Goal: Transaction & Acquisition: Purchase product/service

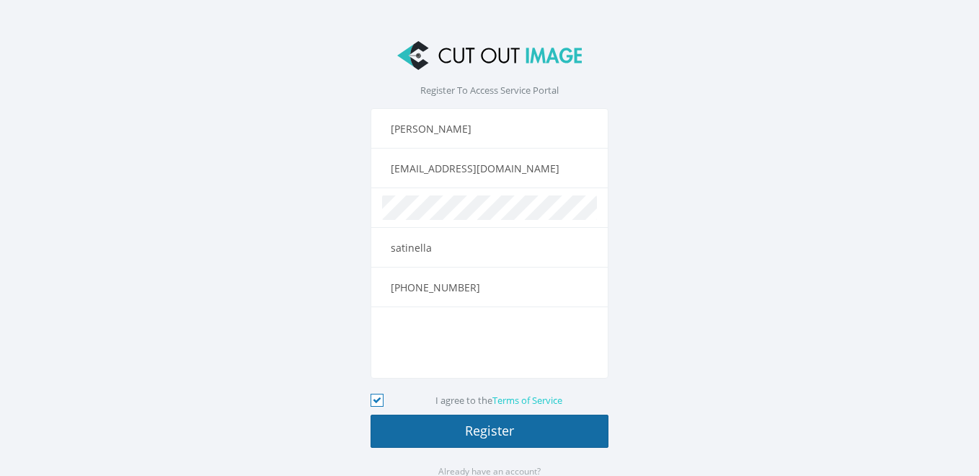
scroll to position [44, 0]
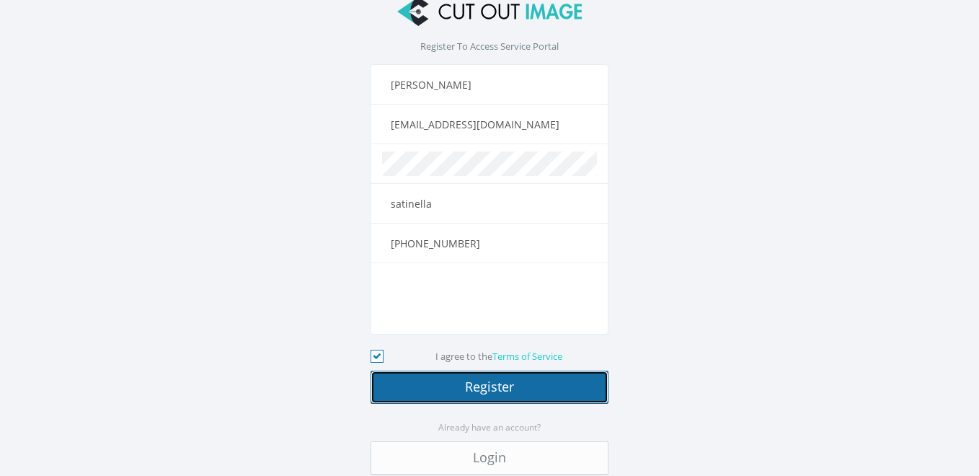
click at [411, 378] on button "Register" at bounding box center [489, 386] width 238 height 33
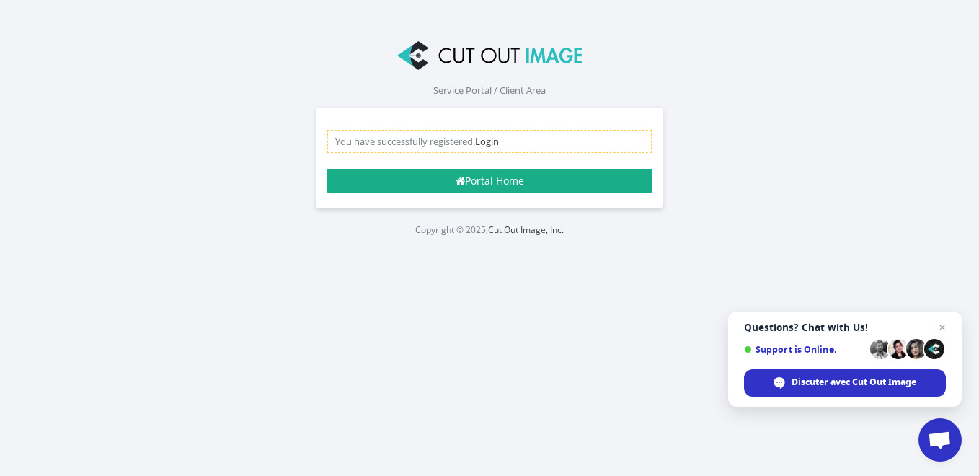
click at [445, 144] on div "You have successfully registered. Login" at bounding box center [489, 141] width 324 height 23
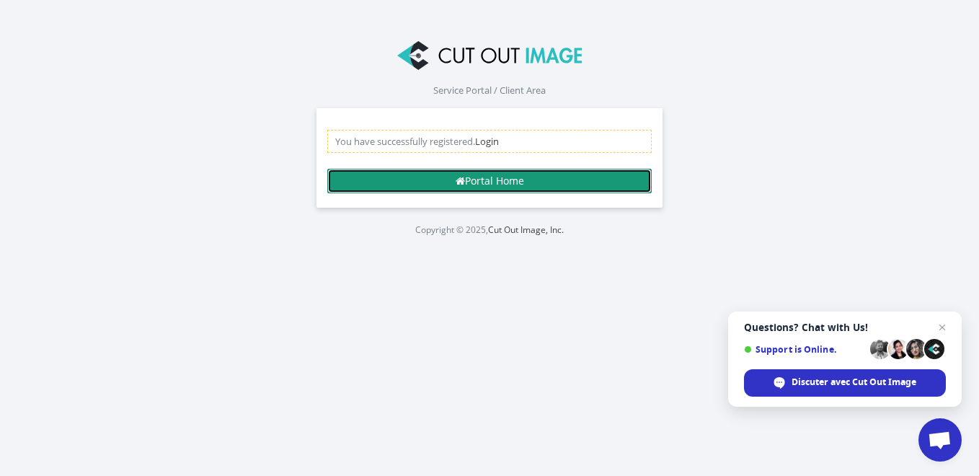
click at [502, 182] on link "Portal Home" at bounding box center [489, 181] width 324 height 24
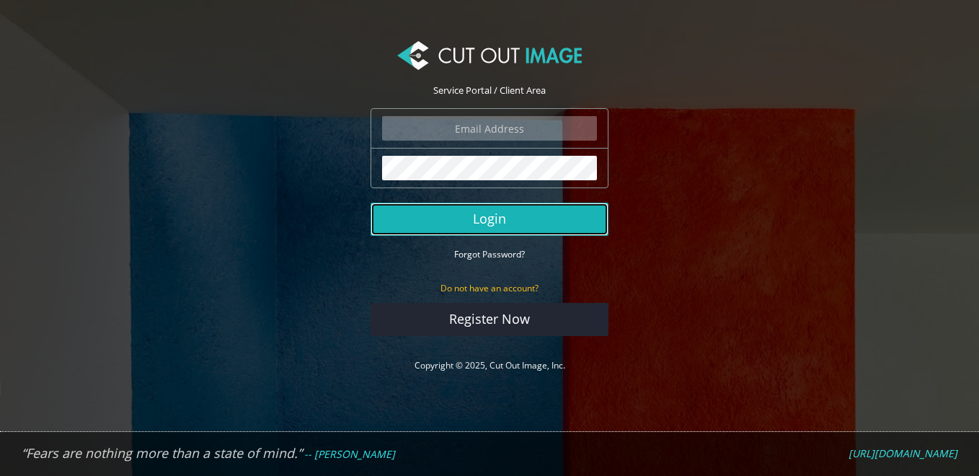
click at [498, 235] on button "Login" at bounding box center [489, 218] width 238 height 33
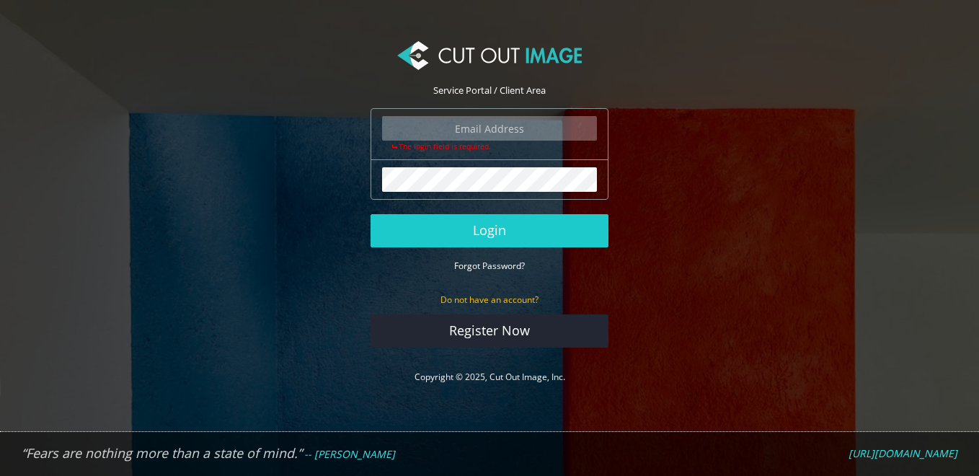
click at [486, 122] on input "email" at bounding box center [489, 128] width 215 height 24
type input "adelkhokhi@gmail.com"
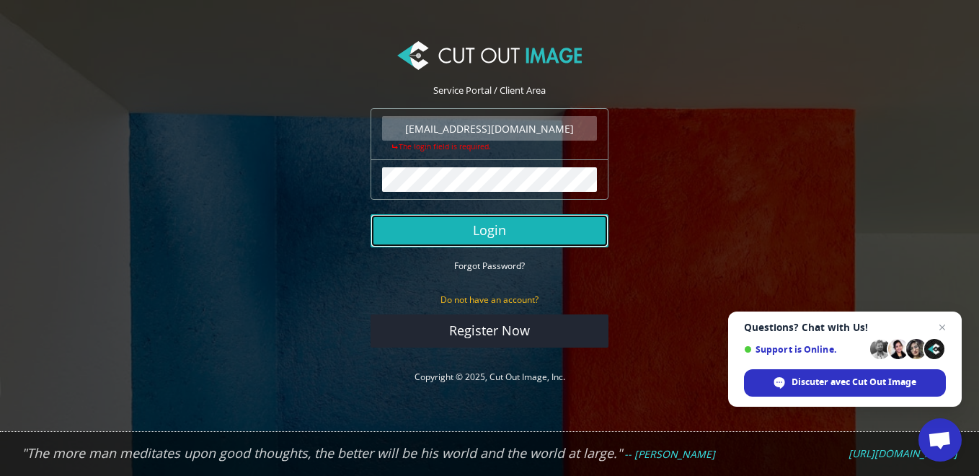
click at [465, 223] on button "Login" at bounding box center [489, 230] width 238 height 33
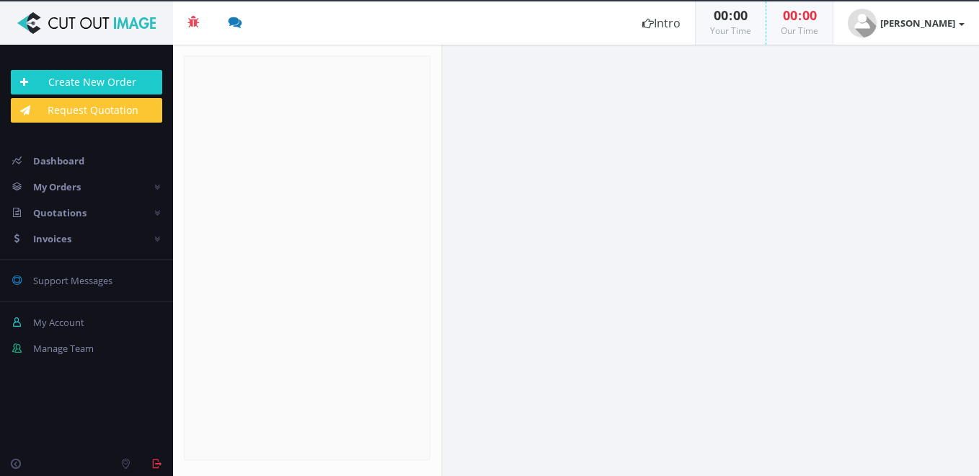
radio input "true"
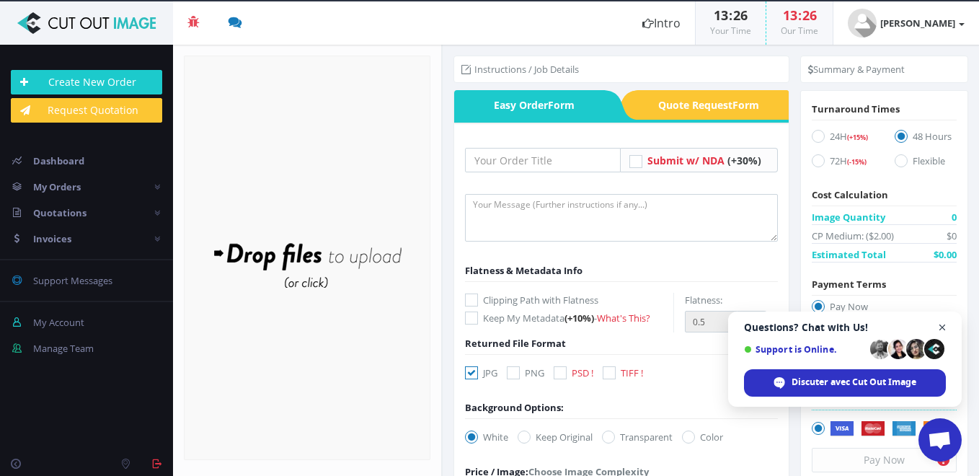
click at [939, 324] on span "Fermer le chat" at bounding box center [942, 327] width 18 height 18
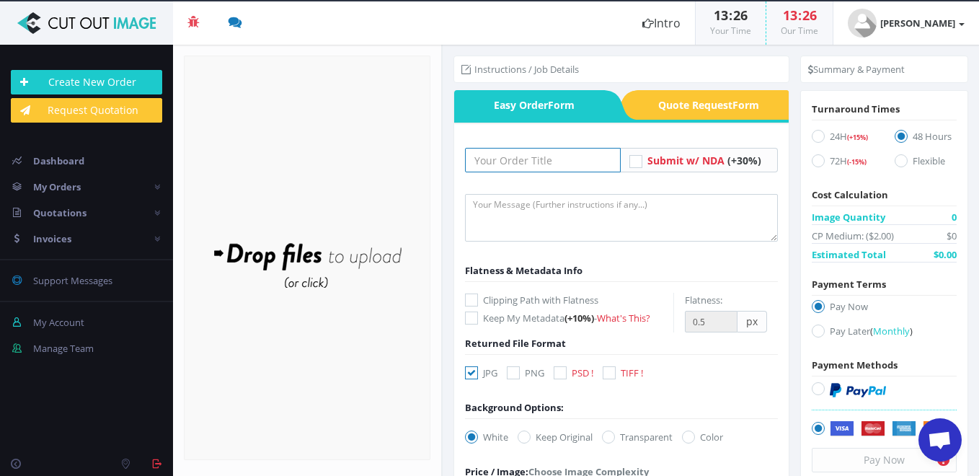
click at [540, 164] on input "text" at bounding box center [543, 160] width 156 height 24
click at [670, 95] on span "Quote Request Form" at bounding box center [713, 105] width 149 height 30
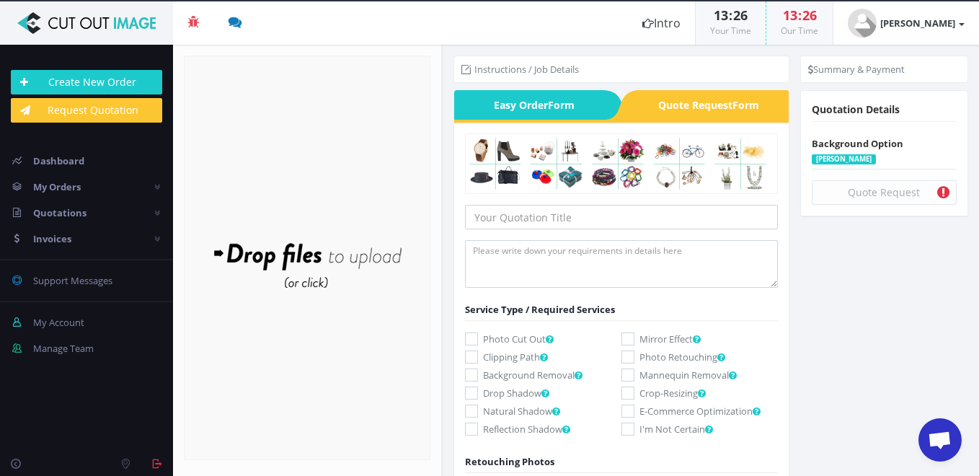
click at [587, 102] on span "Easy Order Form" at bounding box center [528, 105] width 149 height 30
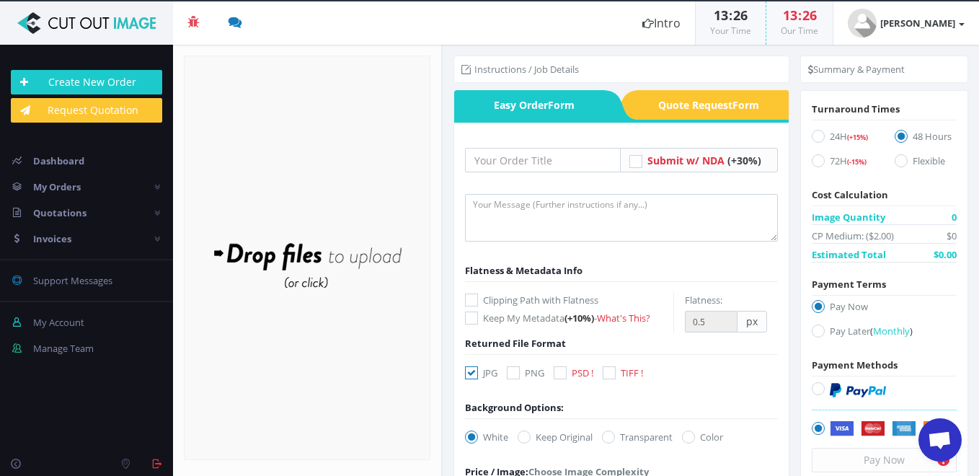
click at [569, 68] on li "Instructions / Job Details" at bounding box center [519, 69] width 117 height 14
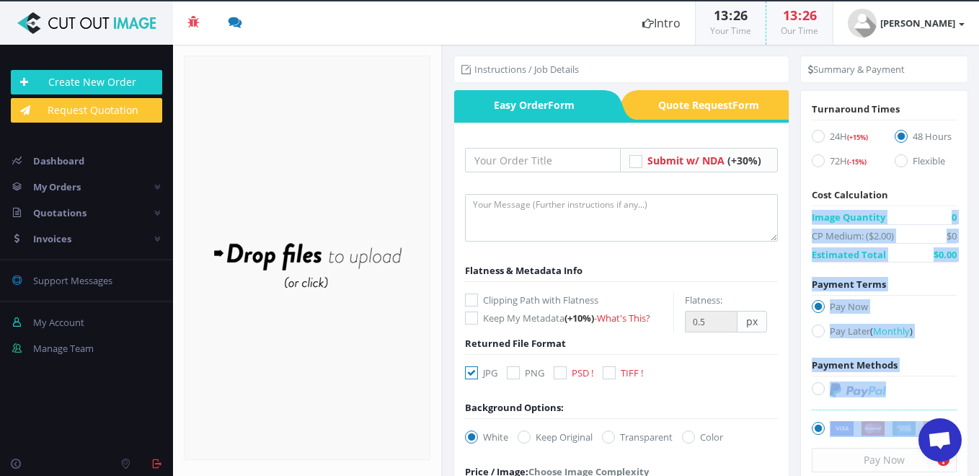
drag, startPoint x: 976, startPoint y: 205, endPoint x: 978, endPoint y: 229, distance: 24.5
click at [978, 229] on html "Beta 3 You have 0 notifications Order #000148-48 is ready to download 1 minutes…" at bounding box center [489, 238] width 979 height 476
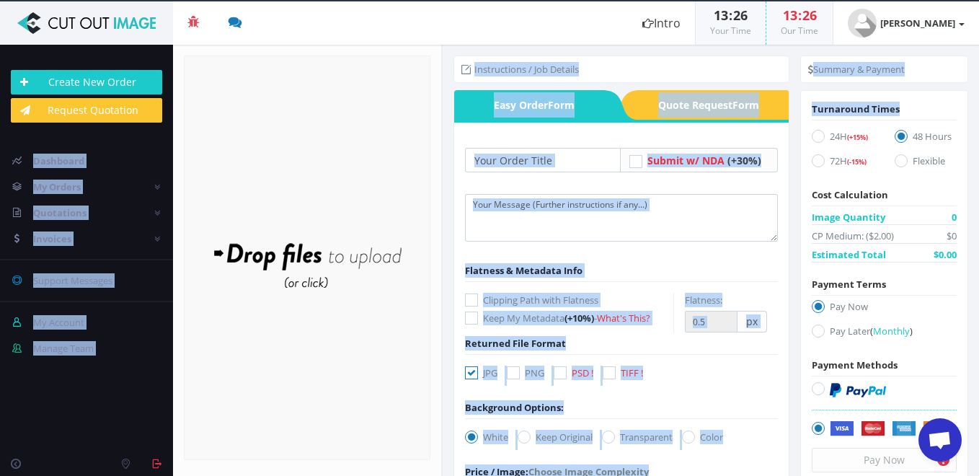
drag, startPoint x: 976, startPoint y: 117, endPoint x: 979, endPoint y: 152, distance: 34.7
click at [978, 152] on html "Beta 3 You have 0 notifications Order #000148-48 is ready to download 1 minutes…" at bounding box center [489, 238] width 979 height 476
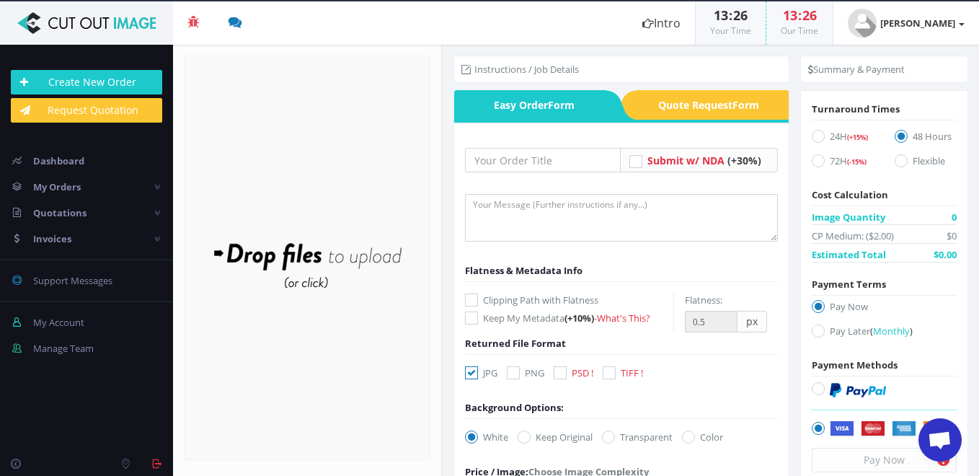
drag, startPoint x: 979, startPoint y: 152, endPoint x: 978, endPoint y: 257, distance: 104.5
click at [978, 257] on div "Summary & Payment Turnaround Times 24H (+15%) 72H (-15%) Cost Calculation Image…" at bounding box center [884, 277] width 190 height 464
click at [607, 107] on use at bounding box center [619, 105] width 35 height 30
click at [674, 109] on span "Quote Request Form" at bounding box center [713, 105] width 149 height 30
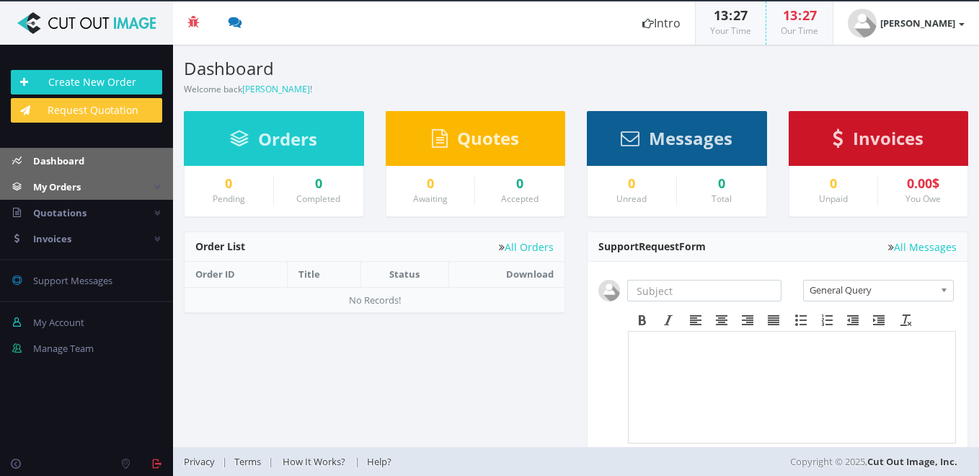
click at [62, 186] on span "My Orders" at bounding box center [57, 186] width 48 height 13
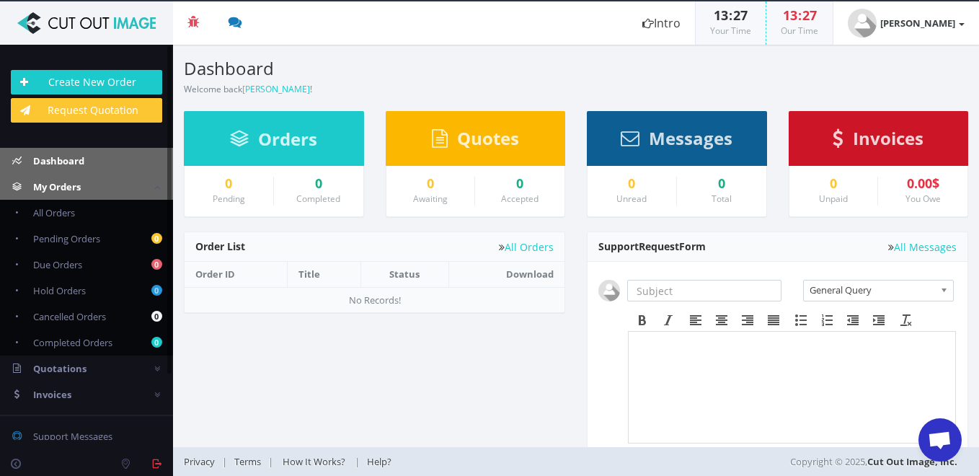
click at [61, 160] on span "Dashboard" at bounding box center [58, 160] width 51 height 13
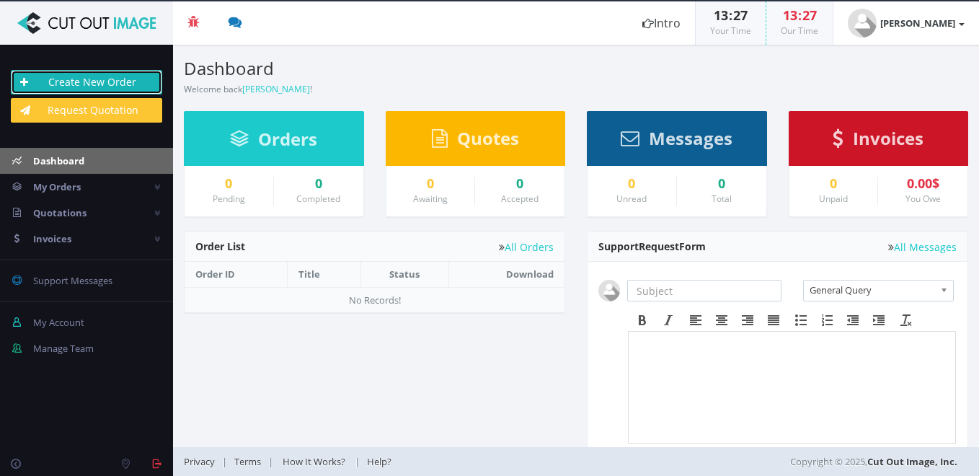
click at [70, 77] on link "Create New Order" at bounding box center [86, 82] width 151 height 24
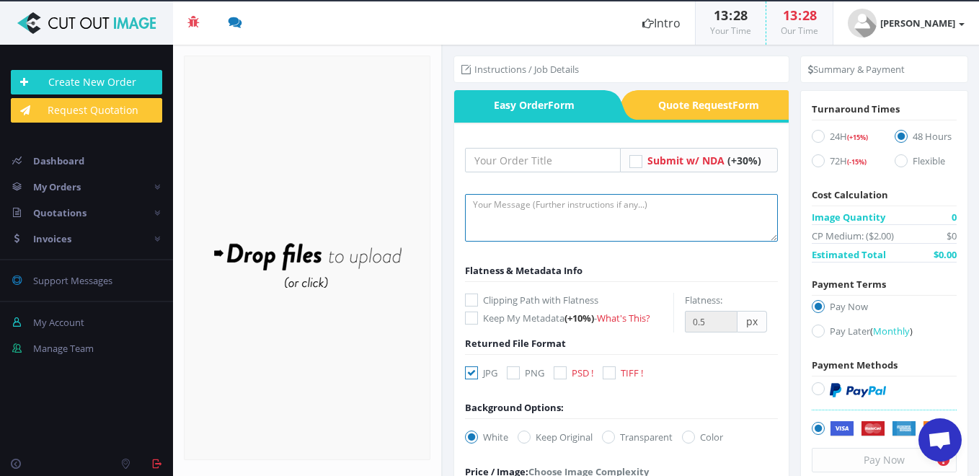
click at [547, 218] on textarea at bounding box center [621, 218] width 313 height 48
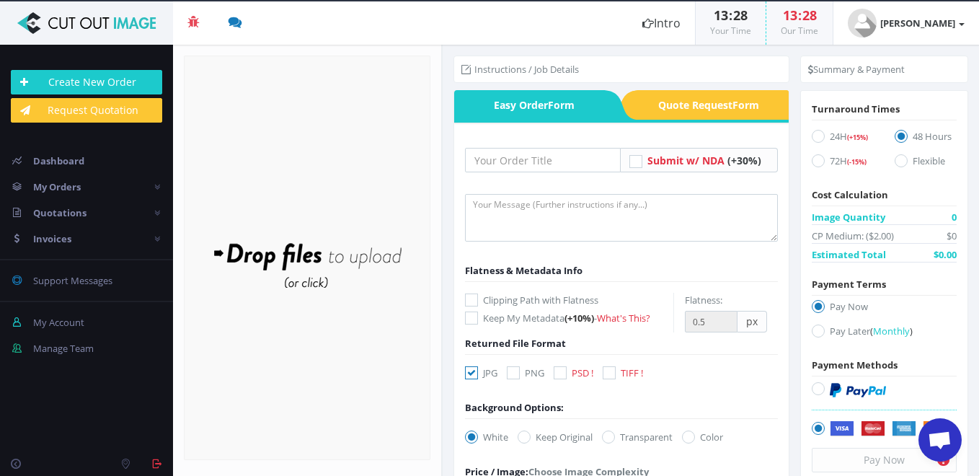
drag, startPoint x: 975, startPoint y: 165, endPoint x: 978, endPoint y: 197, distance: 31.8
click at [978, 197] on div "Summary & Payment Turnaround Times 24H (+15%) 72H (-15%) Cost Calculation Image…" at bounding box center [884, 277] width 190 height 464
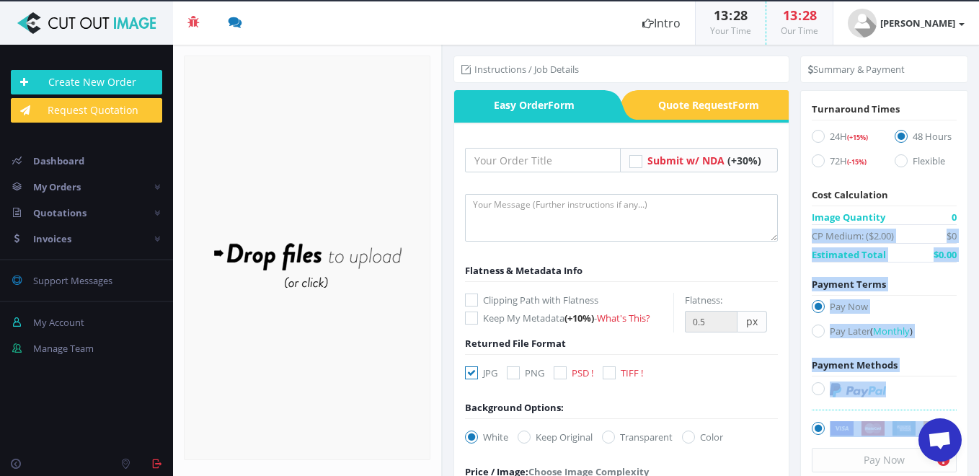
drag, startPoint x: 975, startPoint y: 222, endPoint x: 981, endPoint y: 268, distance: 46.5
click at [978, 268] on html "Beta 3 You have 0 notifications Order #000148-48 is ready to download 1 minutes…" at bounding box center [489, 238] width 979 height 476
drag, startPoint x: 981, startPoint y: 268, endPoint x: 978, endPoint y: 293, distance: 24.7
click at [978, 293] on html "Beta 3 You have 0 notifications Order #000148-48 is ready to download 1 minutes…" at bounding box center [489, 238] width 979 height 476
click at [974, 294] on div "Summary & Payment Turnaround Times 24H (+15%) 72H (-15%) Cost Calculation Image…" at bounding box center [884, 277] width 190 height 464
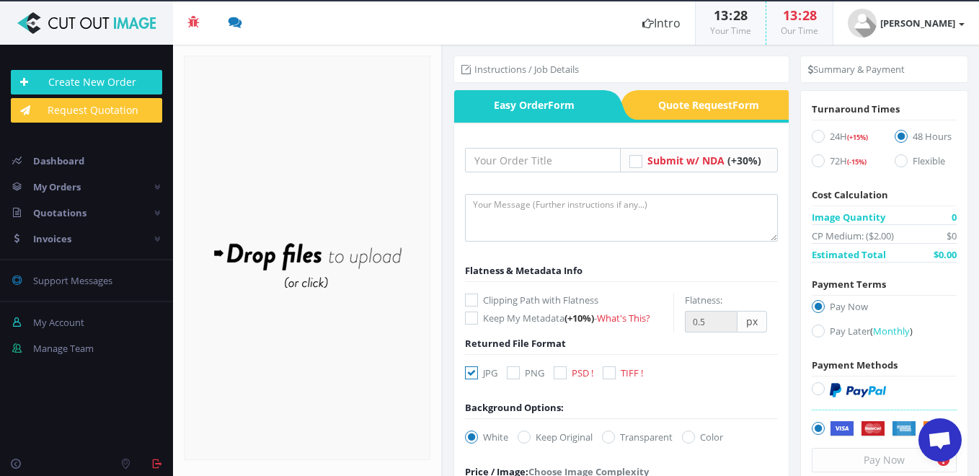
click at [976, 293] on div "Summary & Payment Turnaround Times 24H (+15%) 72H (-15%) Cost Calculation Image…" at bounding box center [884, 277] width 190 height 464
click at [977, 289] on div "Summary & Payment Turnaround Times 24H (+15%) 72H (-15%) Cost Calculation Image…" at bounding box center [884, 277] width 190 height 464
